Goal: Task Accomplishment & Management: Manage account settings

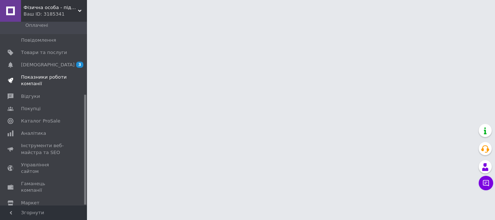
scroll to position [122, 0]
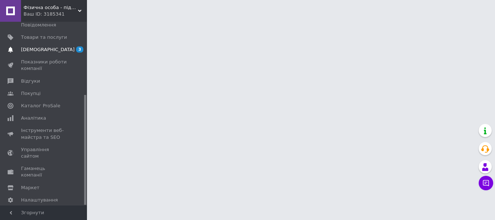
click at [46, 46] on span "[DEMOGRAPHIC_DATA]" at bounding box center [48, 49] width 54 height 7
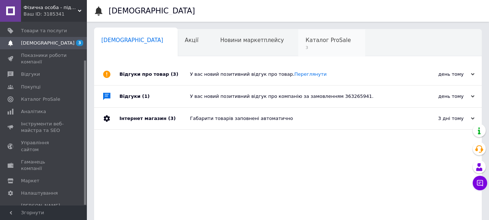
click at [306, 42] on span "Каталог ProSale" at bounding box center [328, 40] width 45 height 7
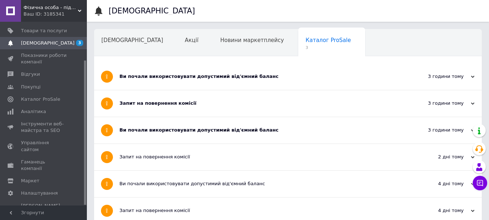
click at [151, 104] on div "Запит на повернення комісії" at bounding box center [261, 103] width 283 height 7
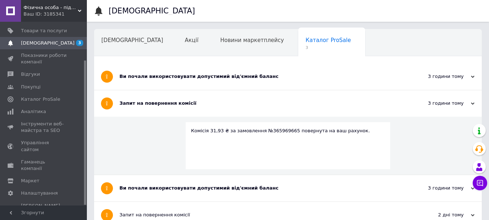
click at [49, 44] on span "[DEMOGRAPHIC_DATA]" at bounding box center [44, 43] width 46 height 7
click at [46, 43] on span "[DEMOGRAPHIC_DATA]" at bounding box center [48, 43] width 54 height 7
